Goal: Task Accomplishment & Management: Use online tool/utility

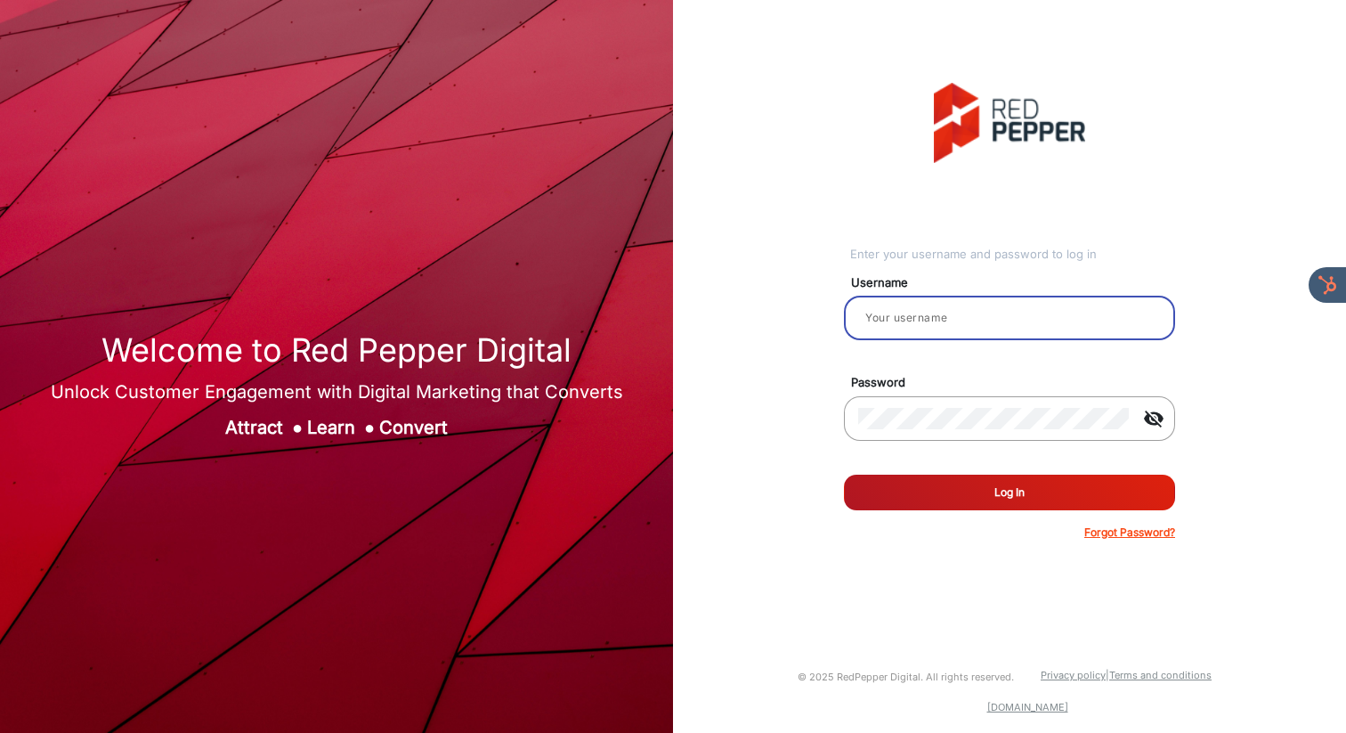
click at [952, 323] on input "email" at bounding box center [1009, 317] width 303 height 21
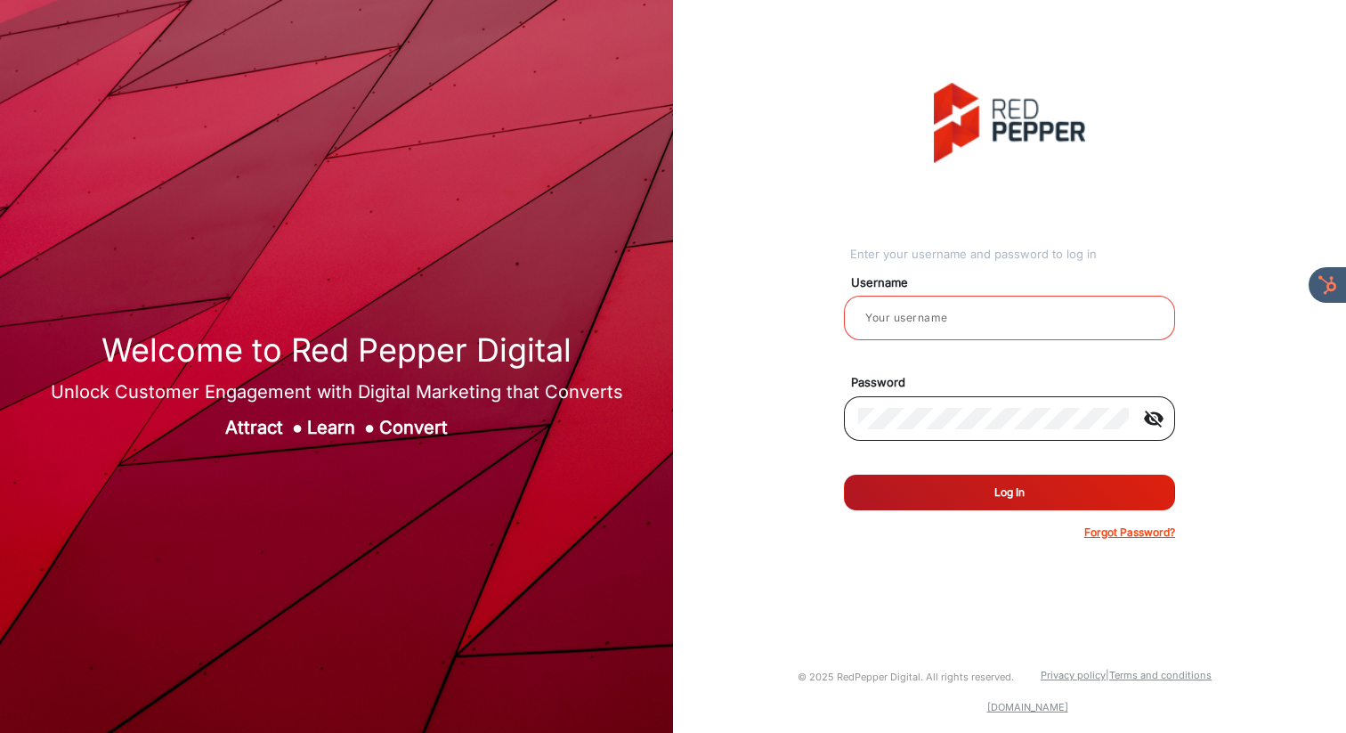
type input "[PERSON_NAME]"
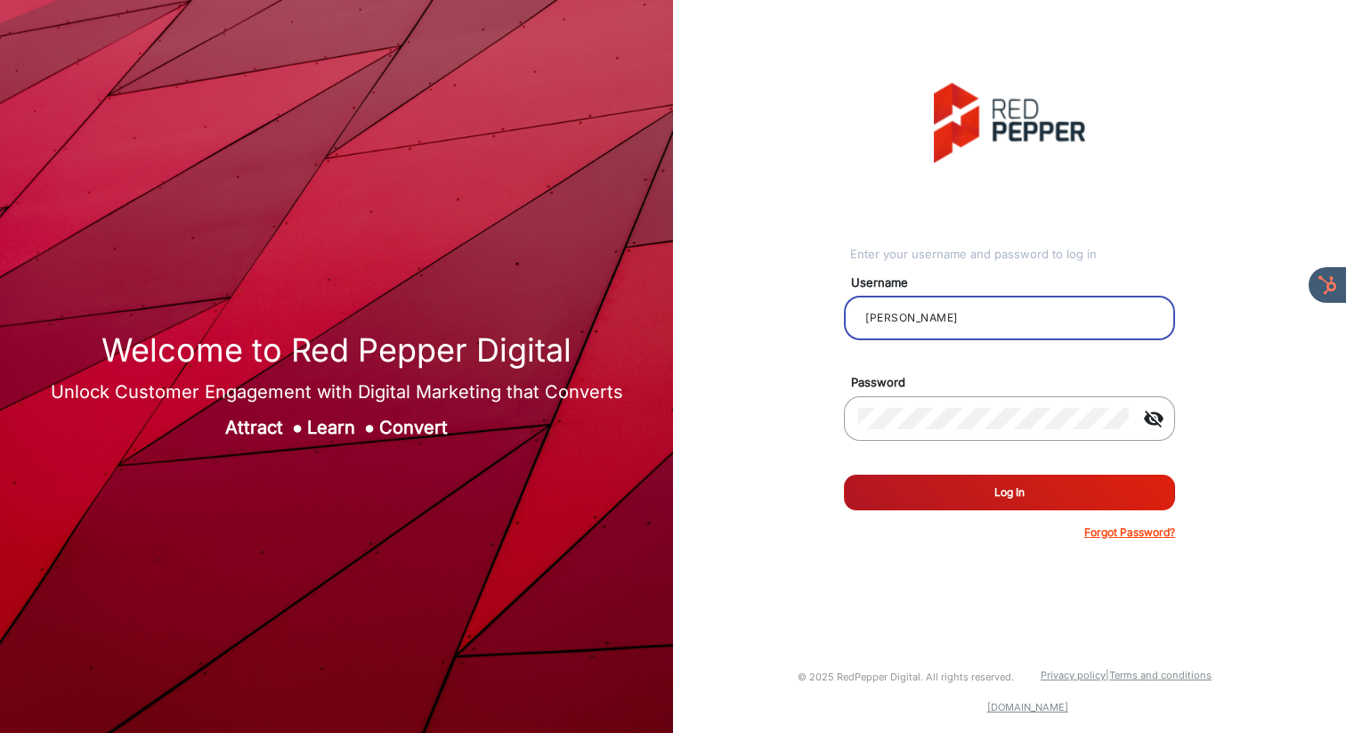
click at [1003, 488] on button "Log In" at bounding box center [1009, 493] width 331 height 36
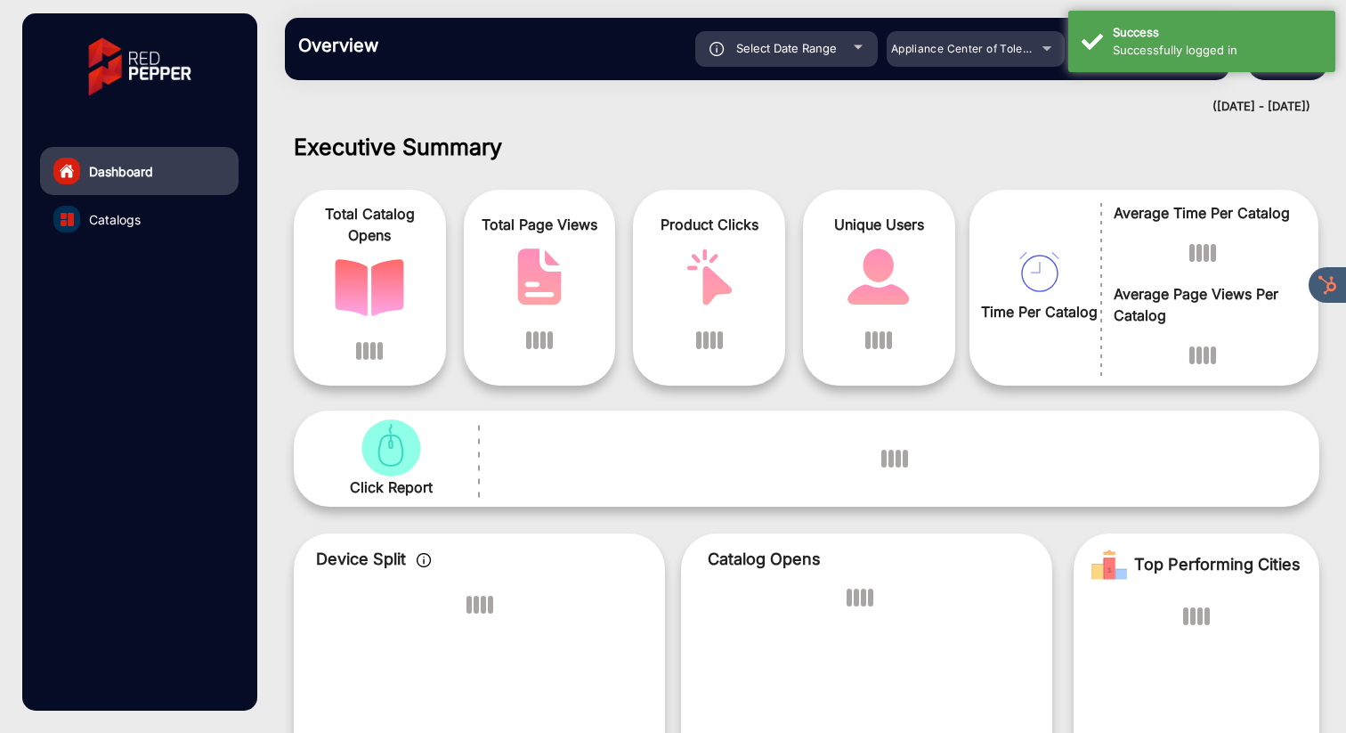
scroll to position [13, 0]
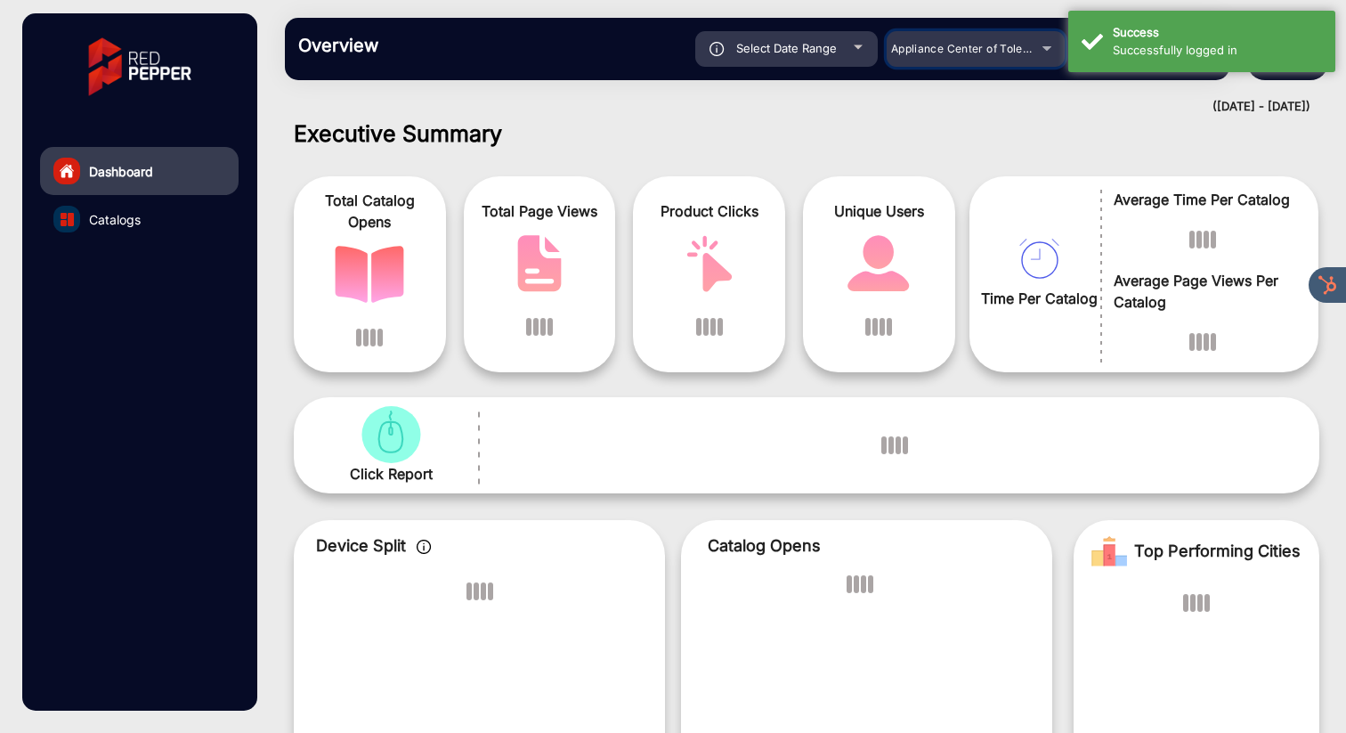
click at [974, 51] on span "Appliance Center of Toledo, Inc." at bounding box center [976, 48] width 170 height 13
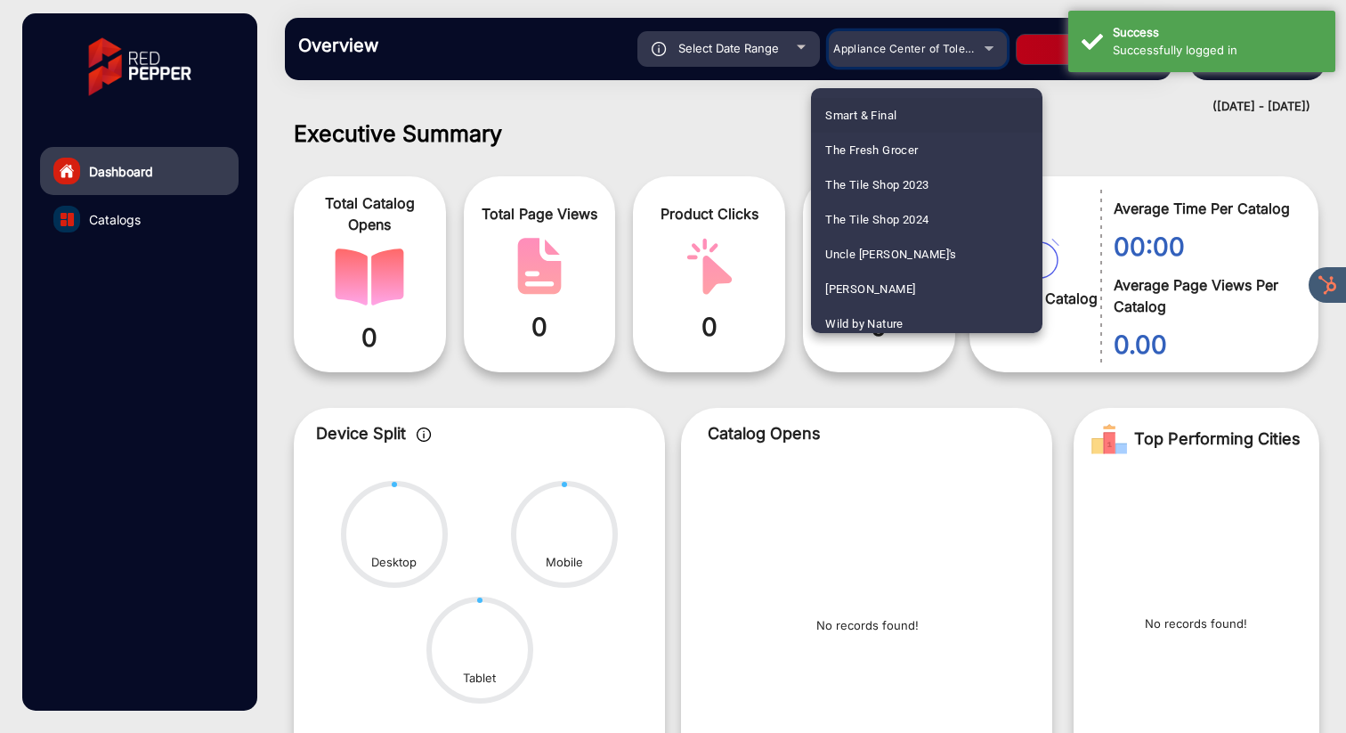
scroll to position [1214, 0]
click at [857, 117] on span "Smart & Final" at bounding box center [860, 114] width 71 height 35
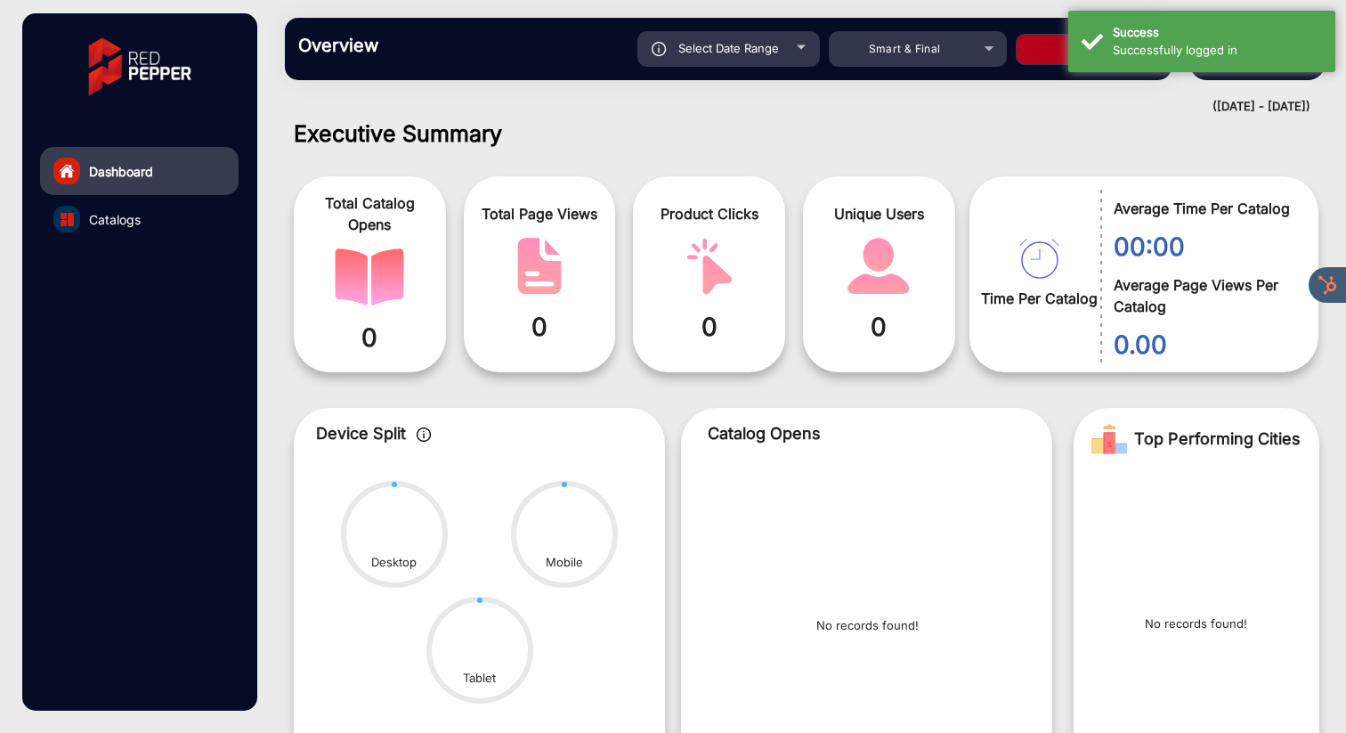
click at [1041, 48] on button "Apply" at bounding box center [1087, 49] width 142 height 31
type input "[DATE]"
